Goal: Information Seeking & Learning: Check status

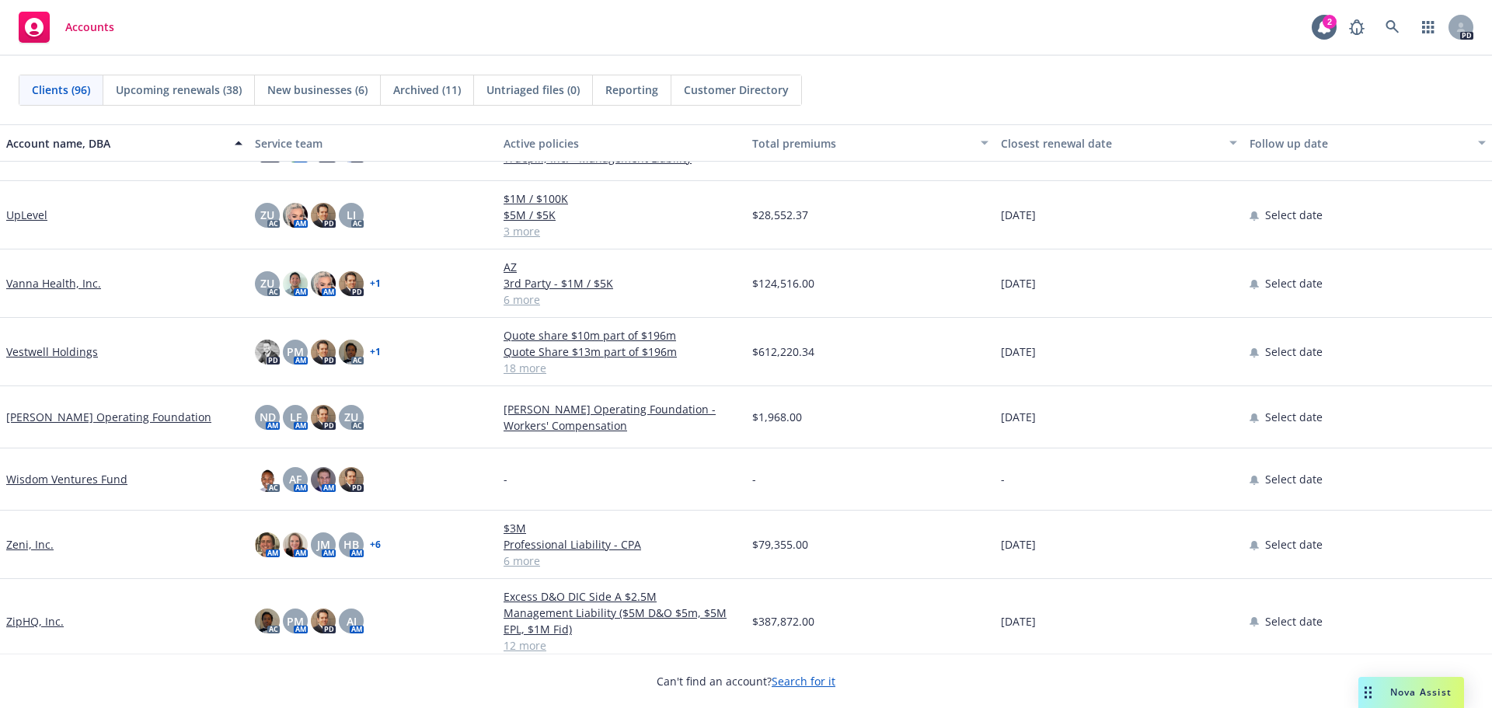
scroll to position [5528, 0]
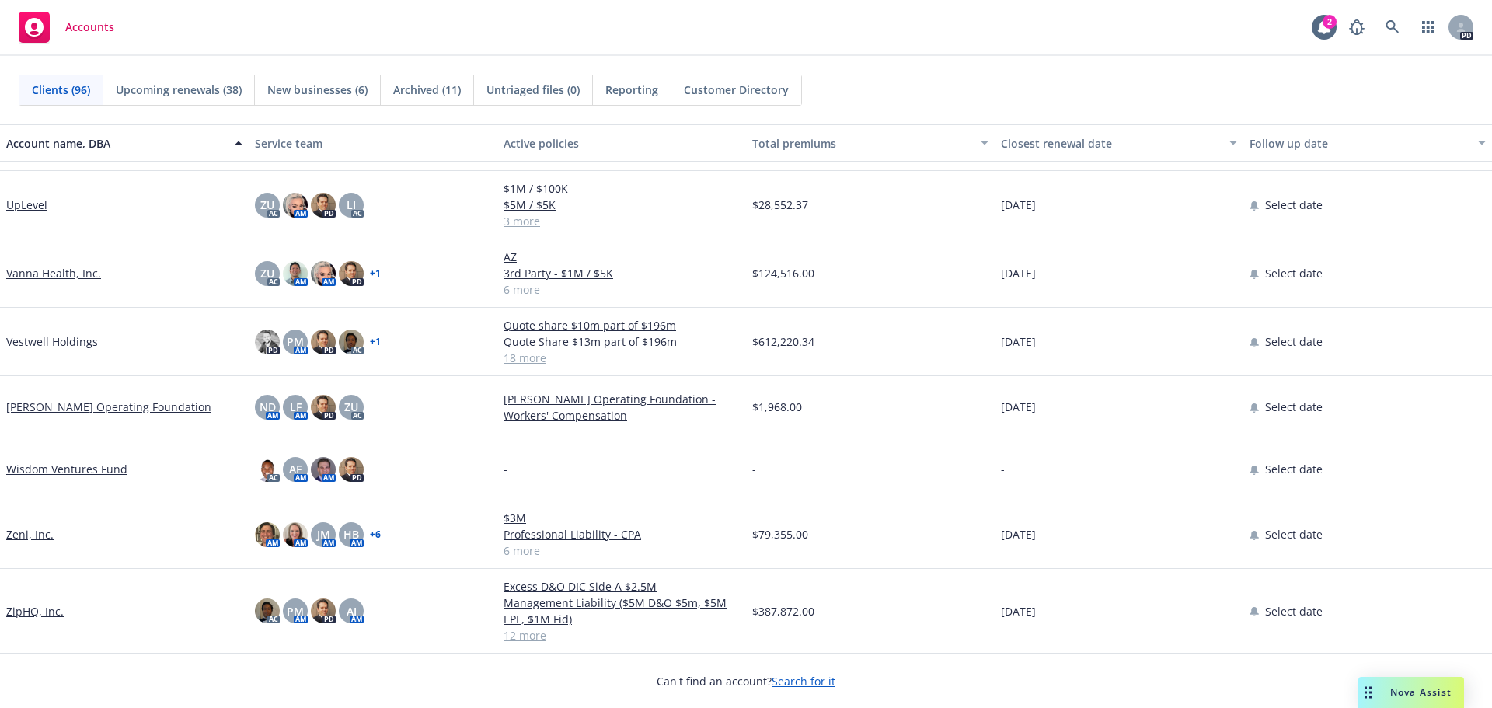
click at [46, 612] on link "ZipHQ, Inc." at bounding box center [34, 611] width 57 height 16
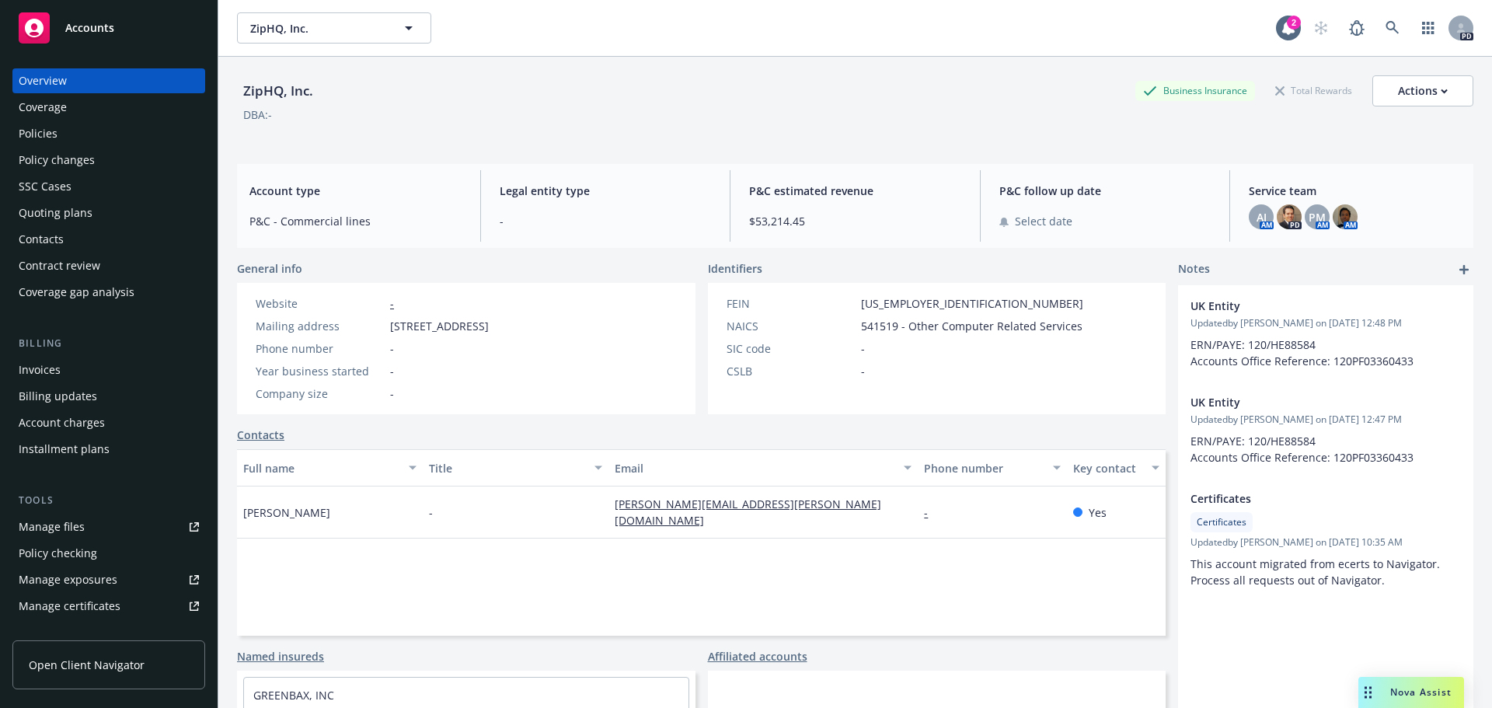
click at [33, 127] on div "Policies" at bounding box center [38, 133] width 39 height 25
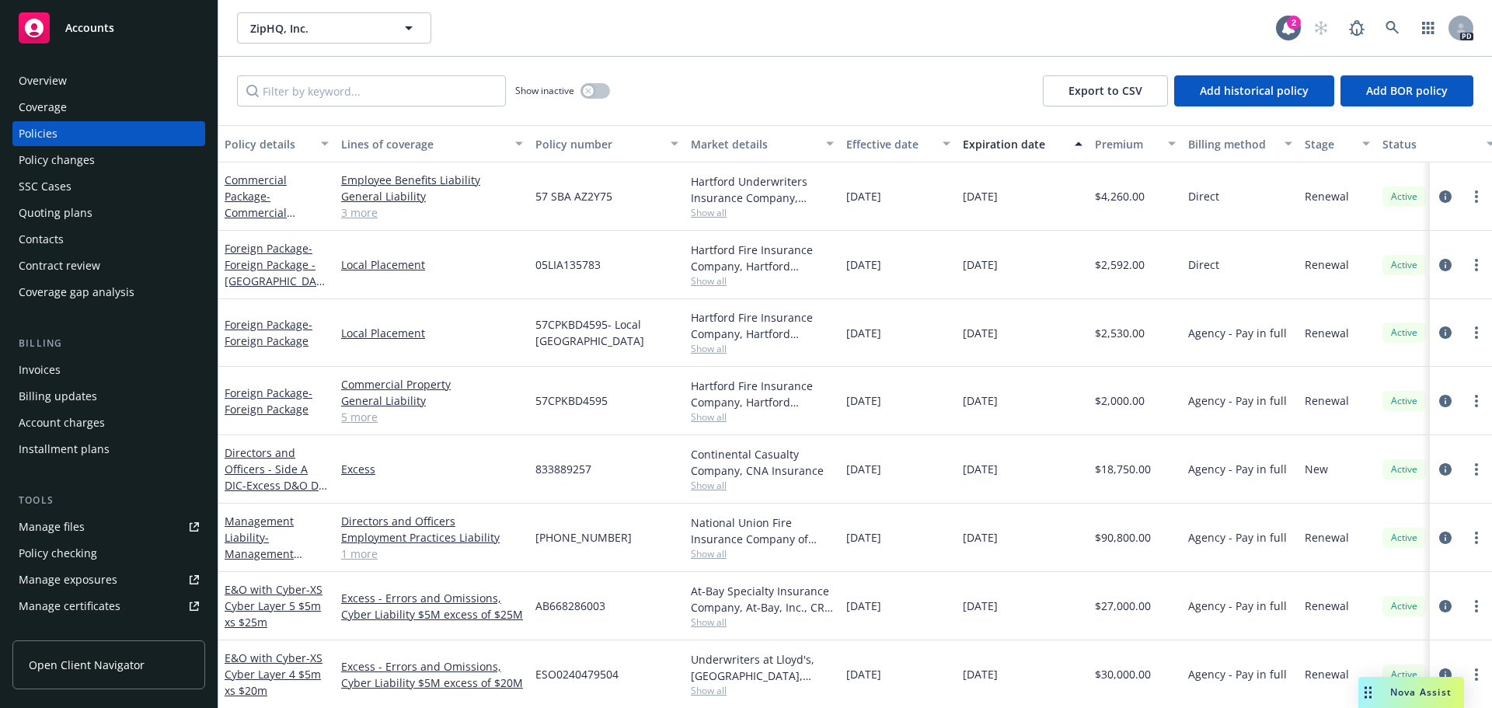
click at [58, 111] on div "Coverage" at bounding box center [43, 107] width 48 height 25
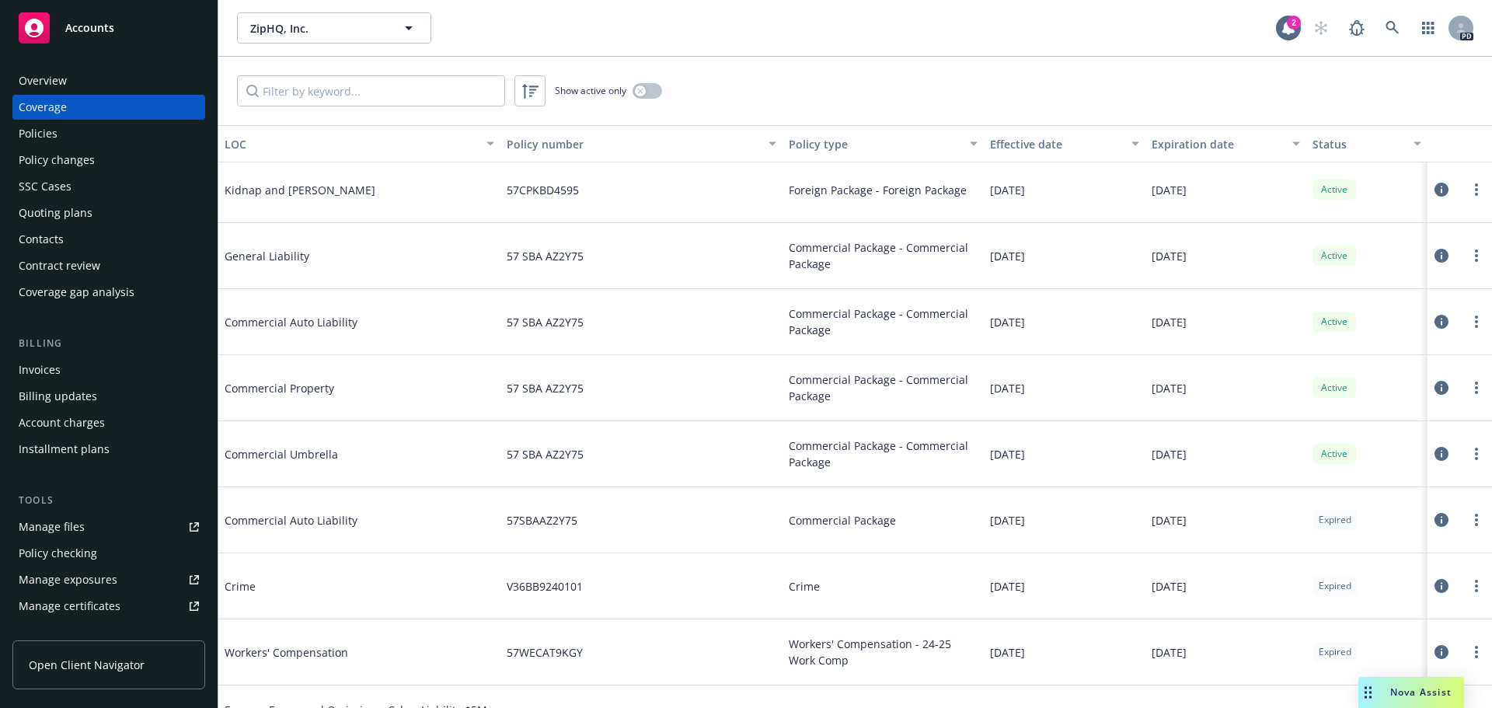
scroll to position [1631, 0]
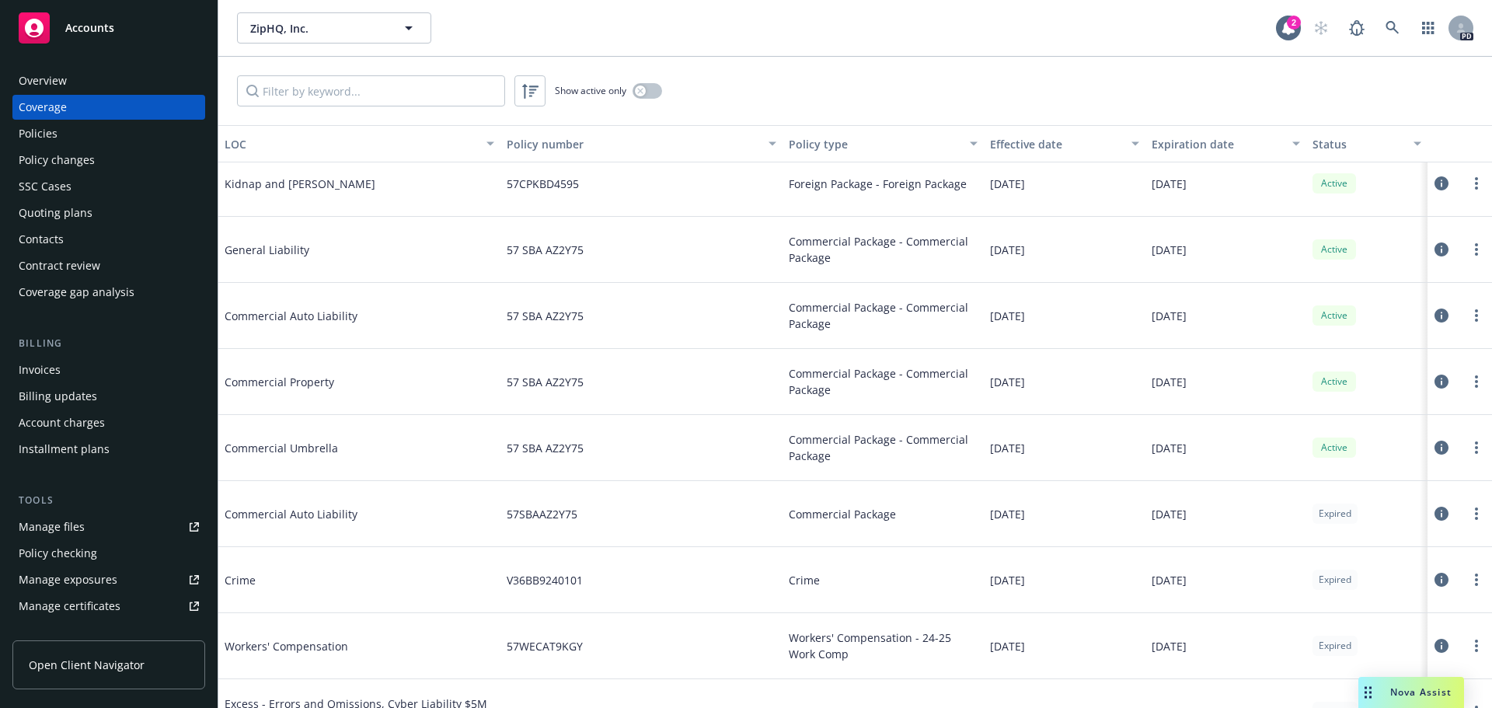
click at [267, 451] on span "Commercial Umbrella" at bounding box center [341, 448] width 233 height 16
click at [1467, 450] on link "more" at bounding box center [1476, 447] width 19 height 19
click at [1404, 543] on link "View policy" at bounding box center [1371, 541] width 204 height 31
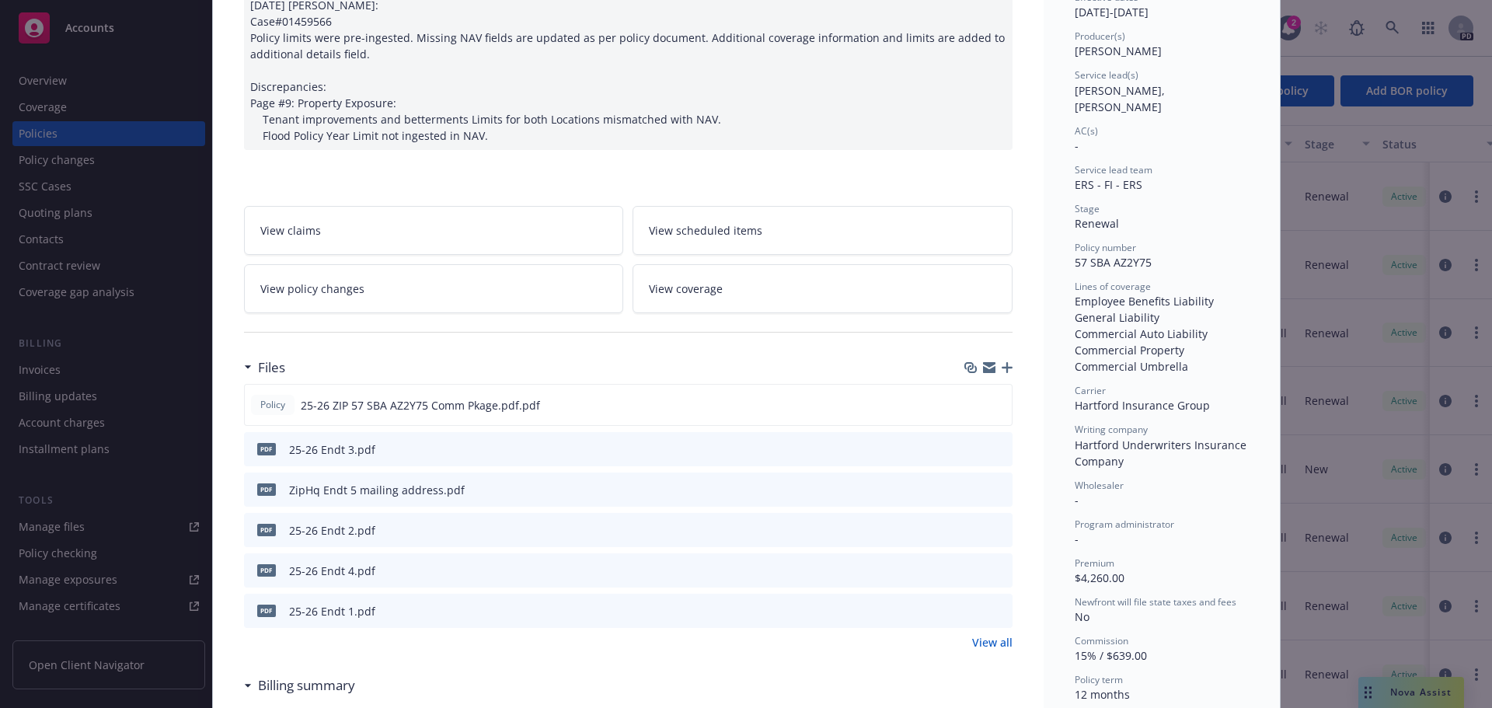
scroll to position [233, 0]
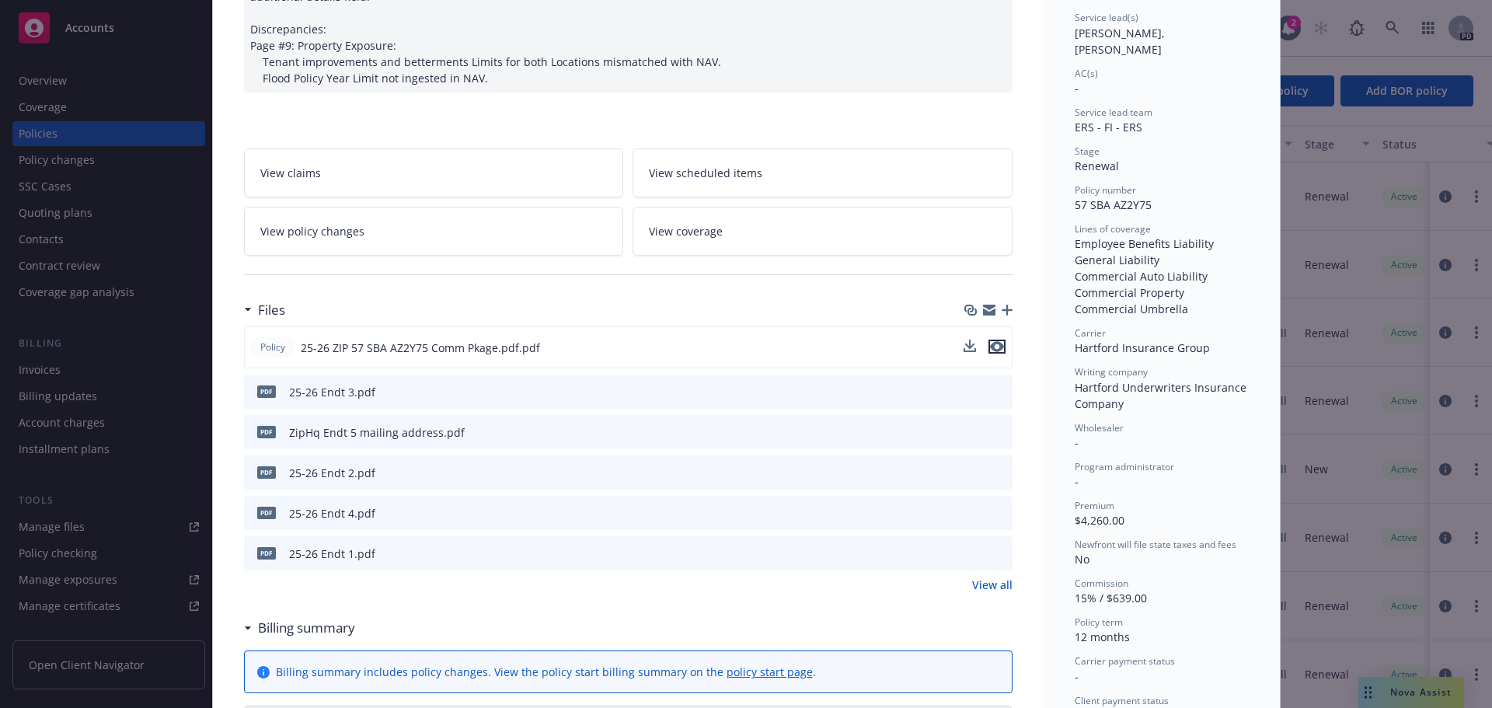
click at [990, 344] on icon "preview file" at bounding box center [997, 346] width 14 height 11
